Goal: Task Accomplishment & Management: Manage account settings

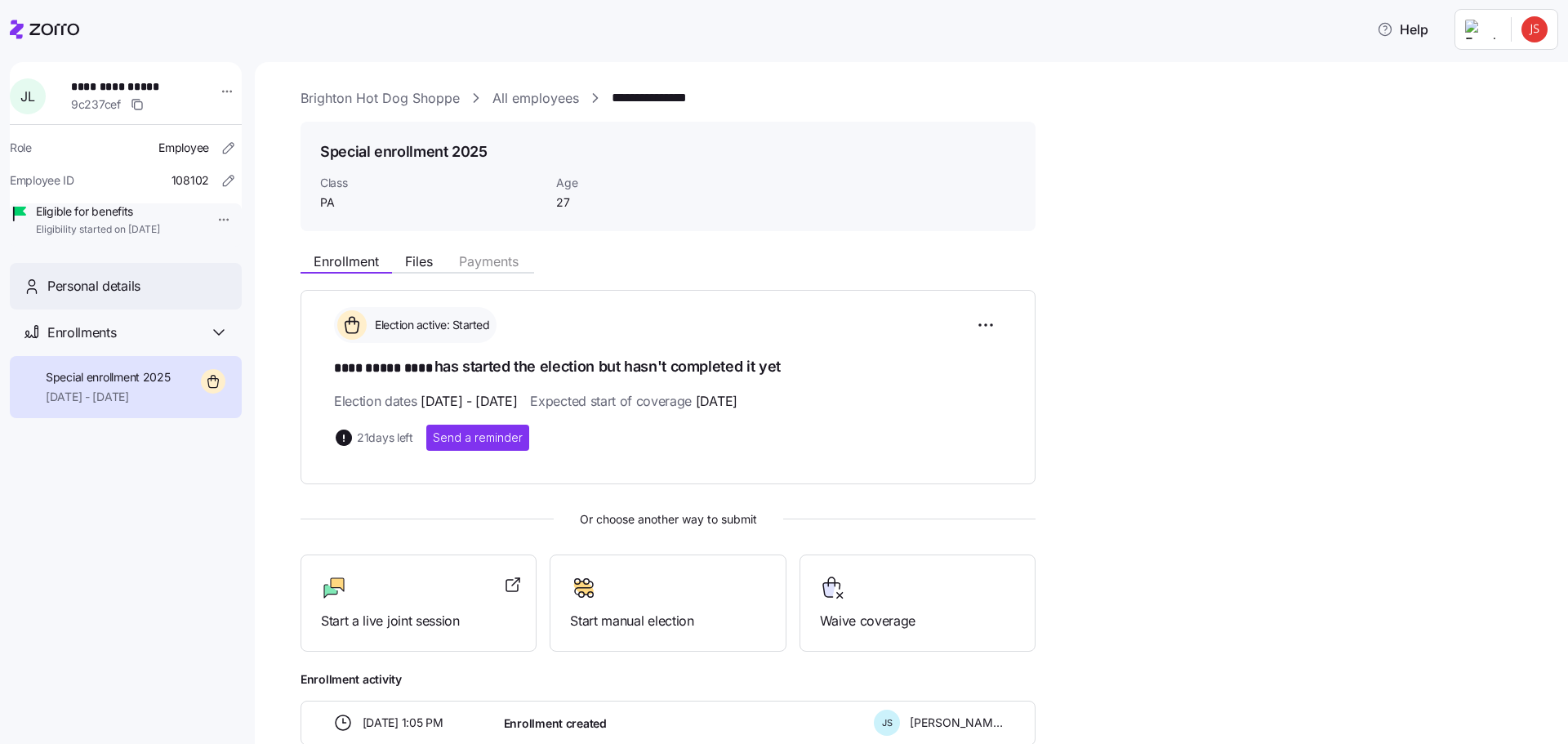
click at [96, 296] on span "Personal details" at bounding box center [94, 286] width 93 height 20
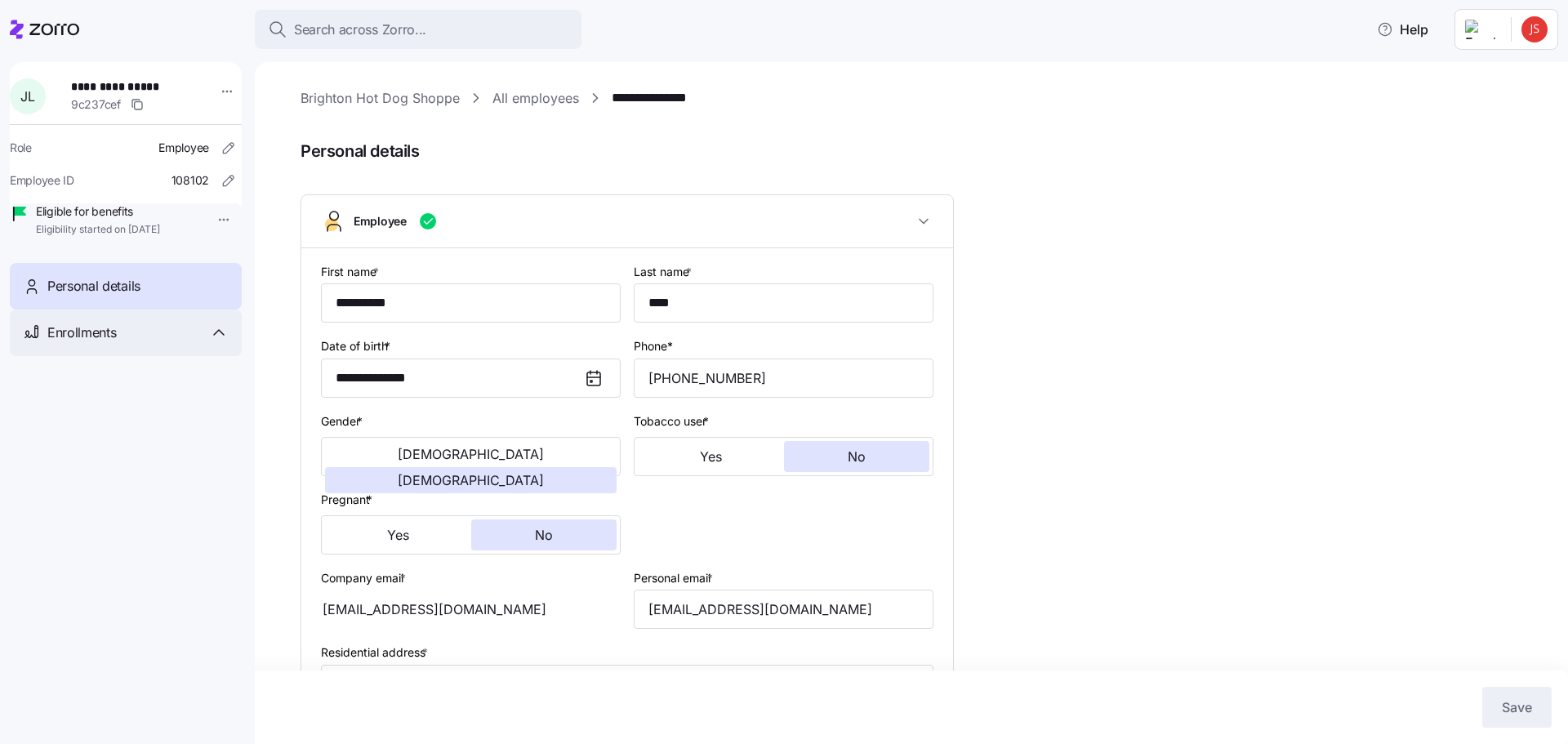
click at [94, 343] on span "Enrollments" at bounding box center [81, 332] width 69 height 20
type input "PA"
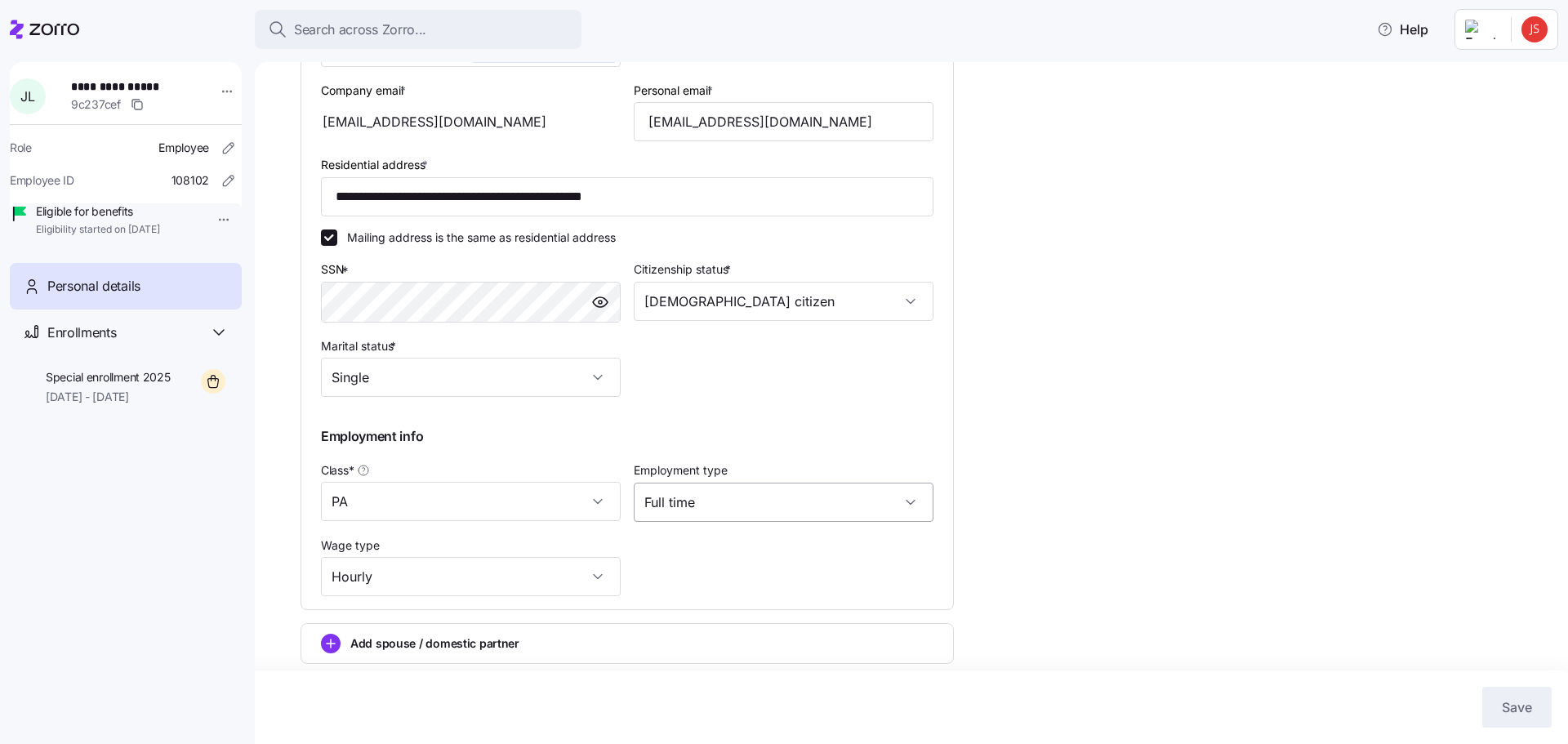
scroll to position [544, 0]
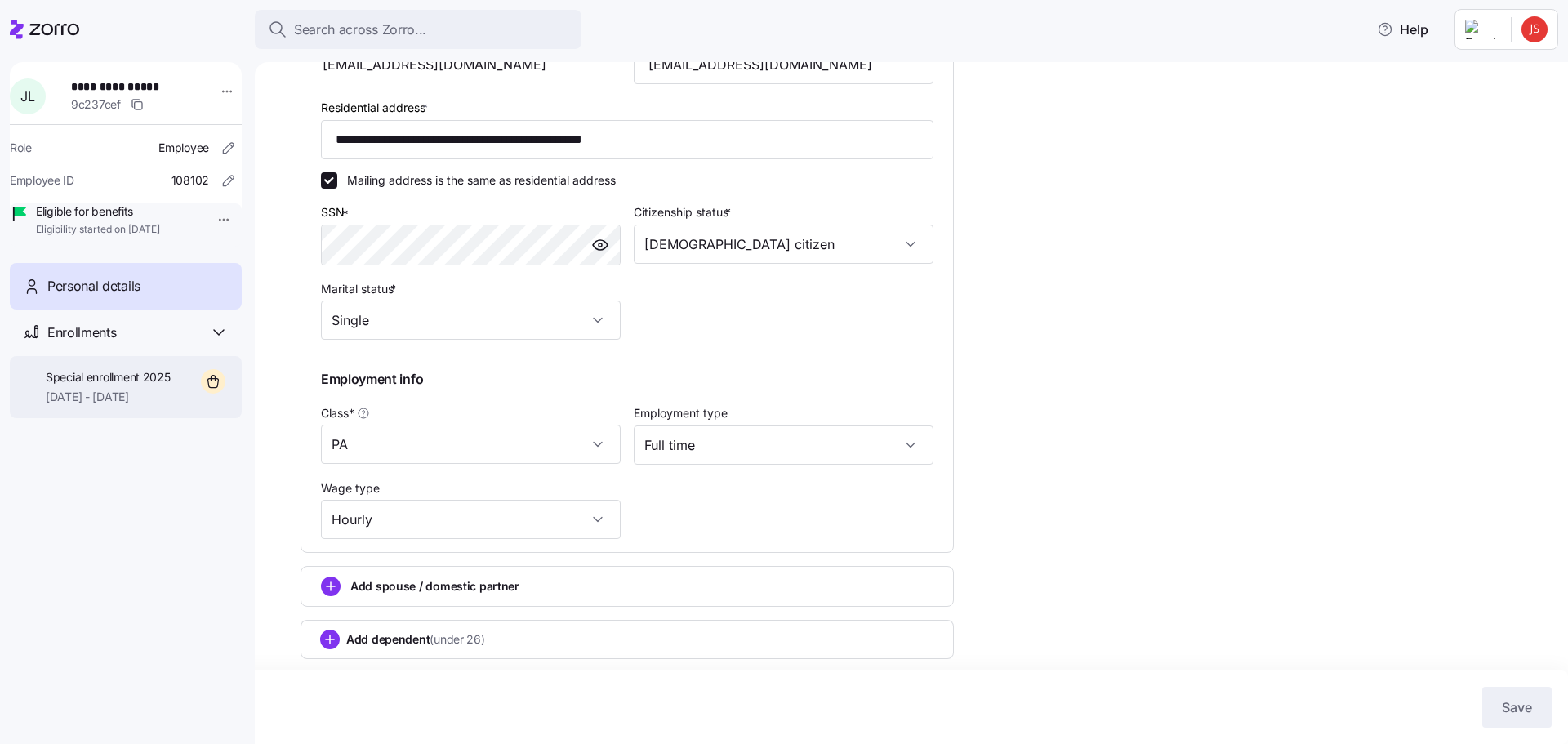
click at [117, 405] on span "[DATE] - [DATE]" at bounding box center [108, 396] width 125 height 16
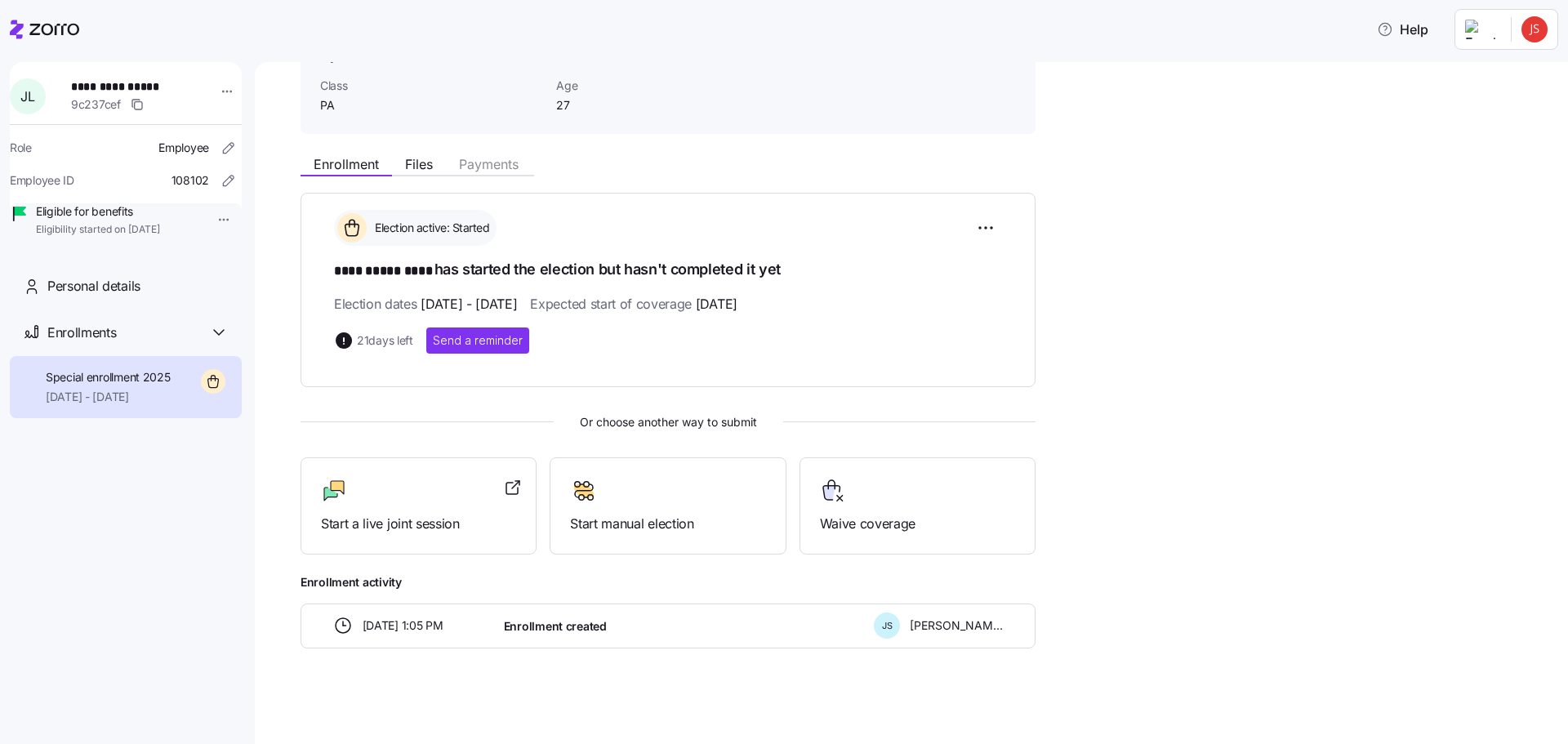
scroll to position [98, 0]
click at [46, 96] on div "[PERSON_NAME]" at bounding box center [27, 96] width 36 height 36
click at [1533, 27] on html "**********" at bounding box center [784, 367] width 1568 height 734
click at [1481, 128] on div "Log out" at bounding box center [1469, 126] width 64 height 18
